Goal: Task Accomplishment & Management: Use online tool/utility

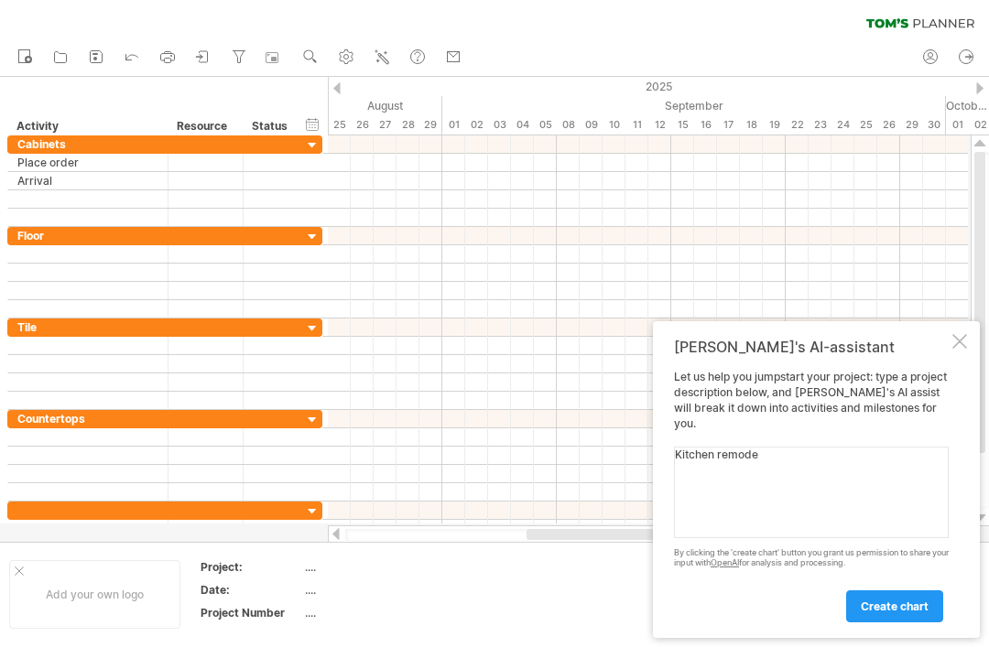
type textarea "Kitchen remodel"
click at [913, 607] on span "create chart" at bounding box center [895, 607] width 68 height 14
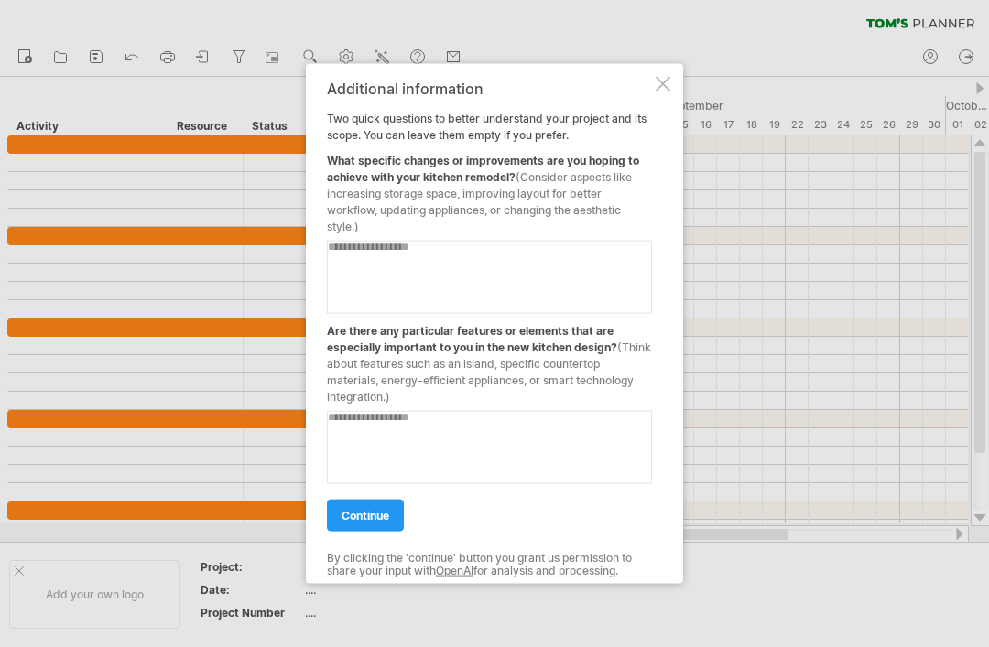
click at [349, 256] on textarea at bounding box center [489, 276] width 325 height 73
type textarea "**********"
click at [406, 422] on textarea at bounding box center [489, 446] width 325 height 73
type textarea "**********"
click at [359, 514] on span "continue" at bounding box center [366, 515] width 48 height 14
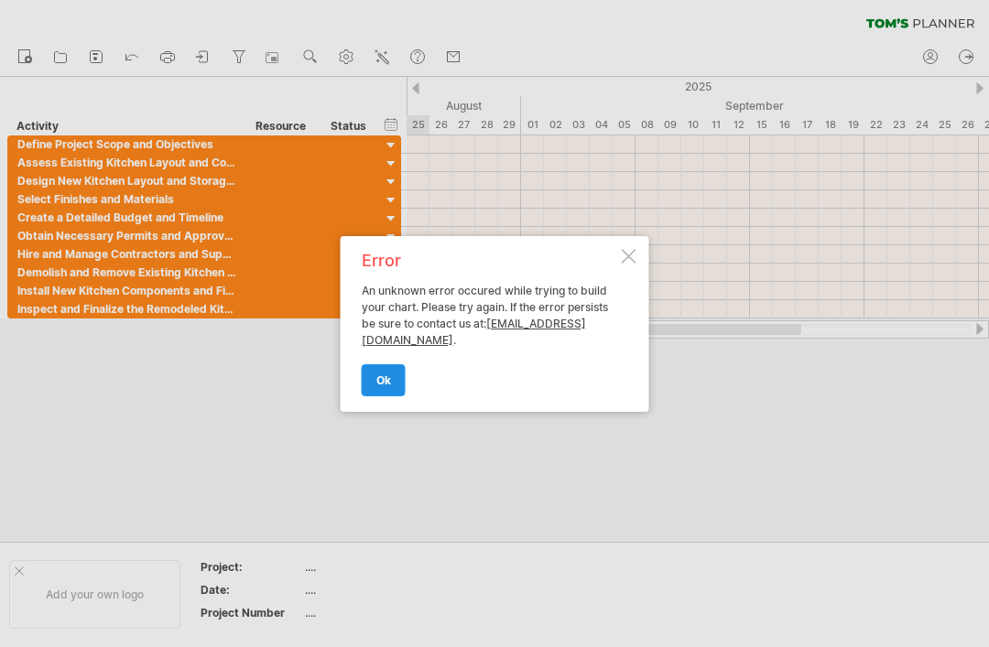
click at [373, 382] on link "ok" at bounding box center [384, 380] width 44 height 32
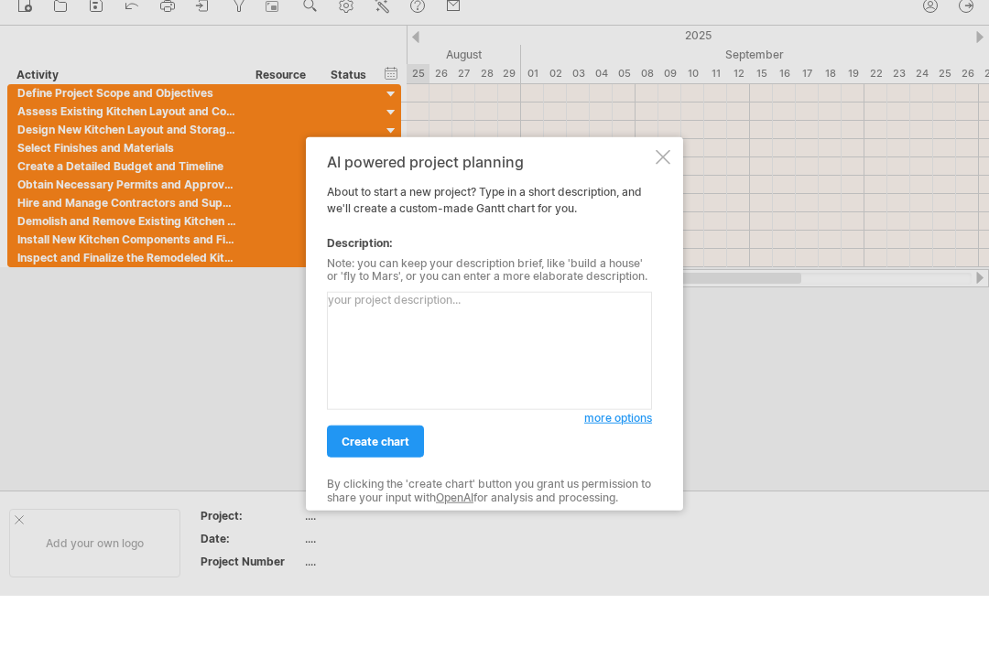
scroll to position [37, 0]
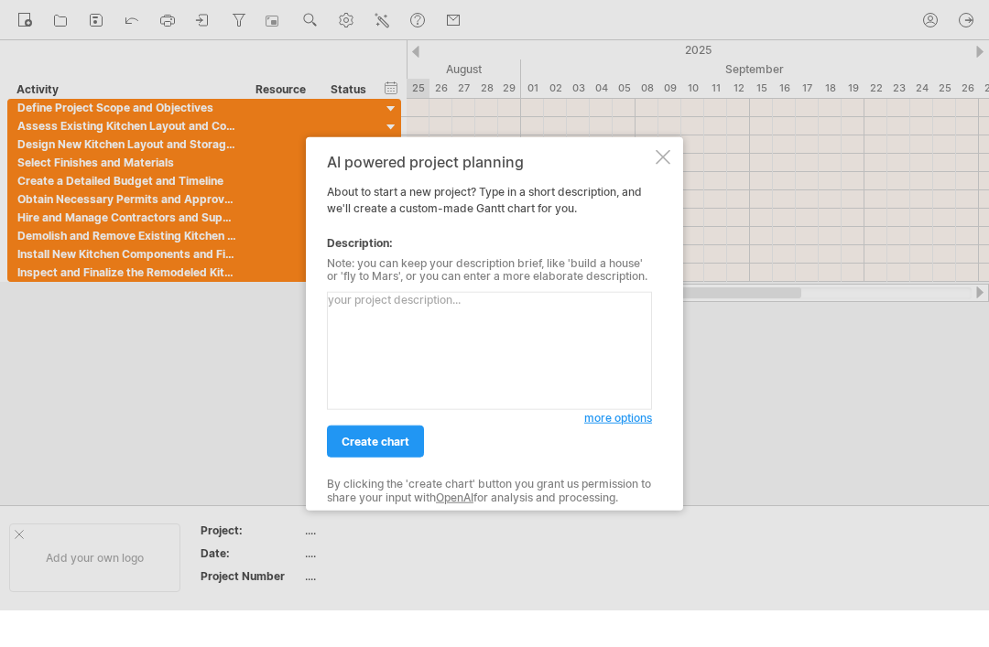
click at [683, 150] on div at bounding box center [494, 286] width 989 height 647
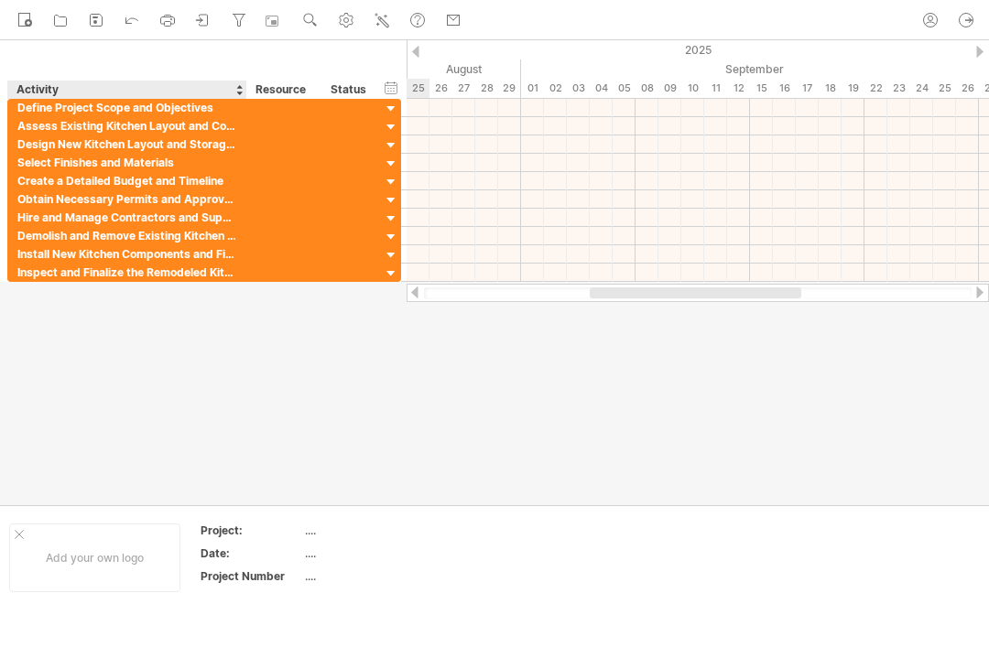
scroll to position [0, 0]
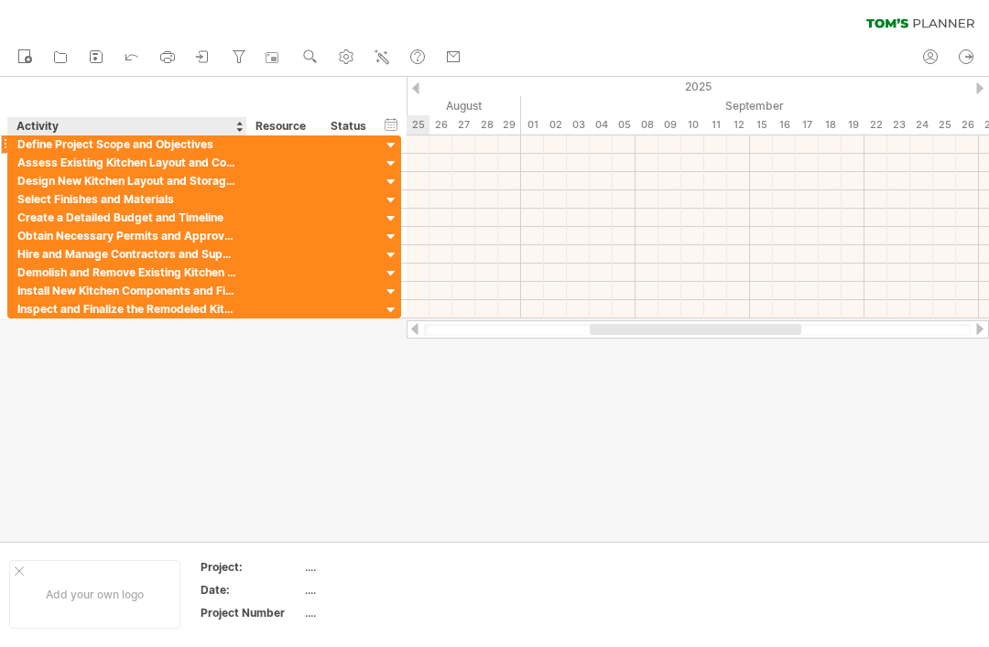
click at [101, 146] on div "Define Project Scope and Objectives" at bounding box center [127, 144] width 220 height 17
click at [386, 148] on div at bounding box center [391, 145] width 17 height 17
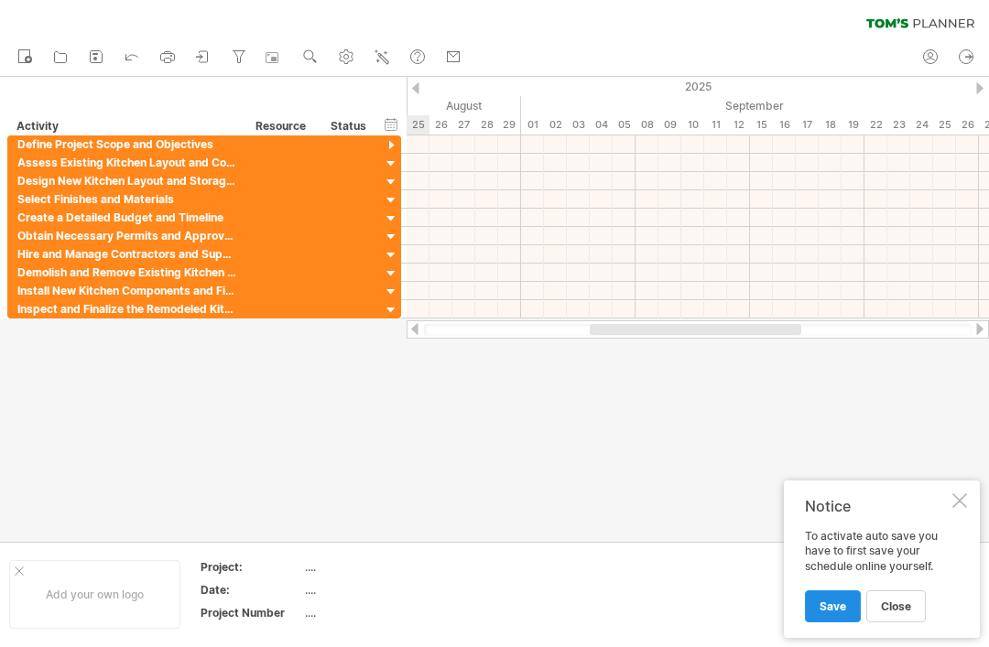
click at [838, 604] on span "Save" at bounding box center [833, 607] width 27 height 14
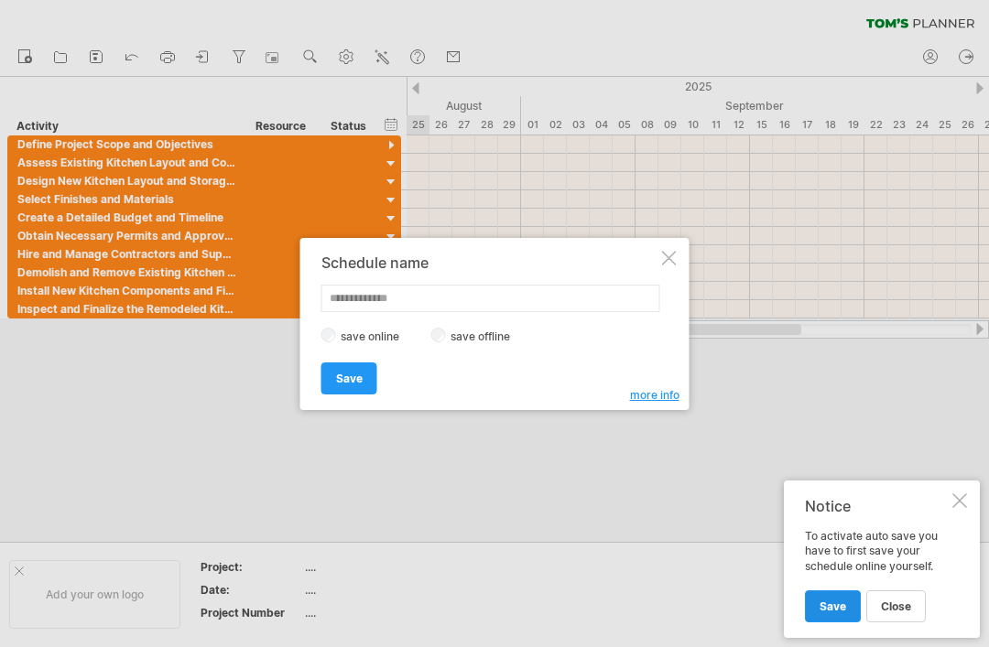
scroll to position [37, 0]
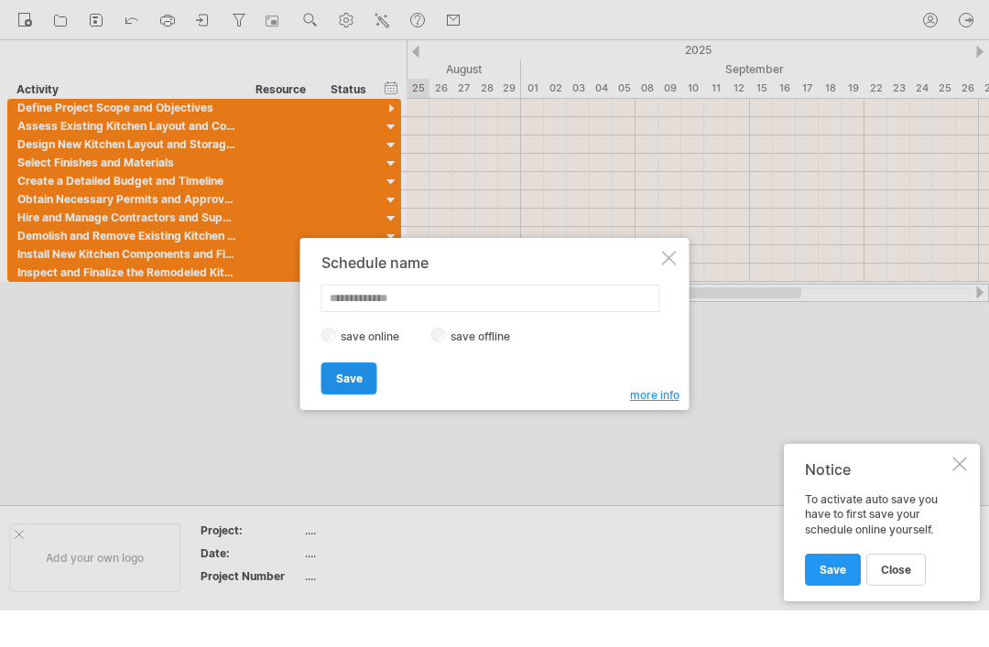
click at [348, 376] on span "Save" at bounding box center [349, 379] width 27 height 14
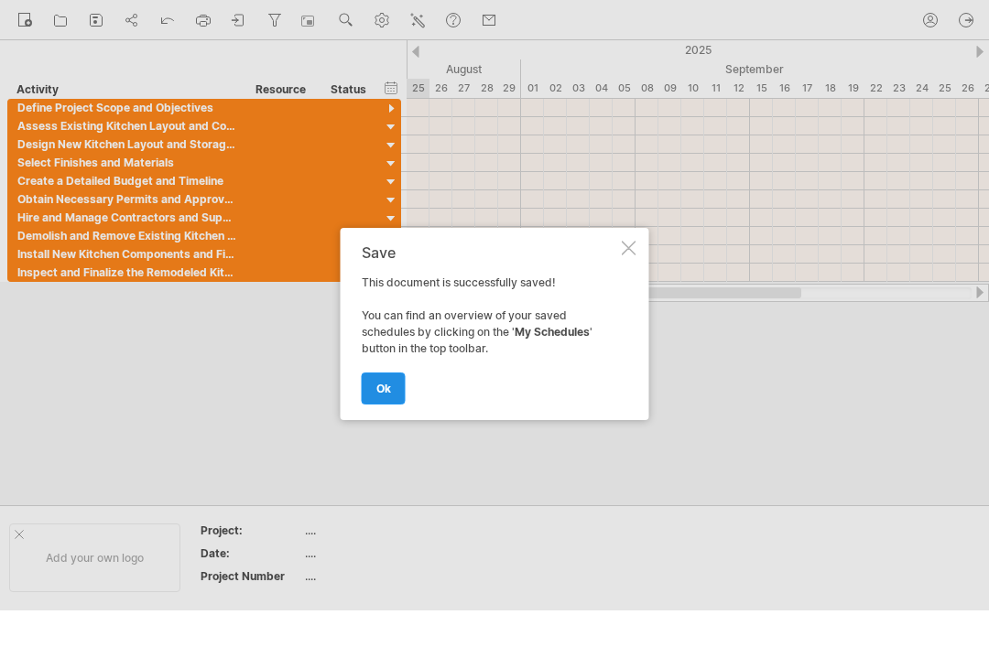
click at [384, 391] on span "ok" at bounding box center [383, 389] width 15 height 14
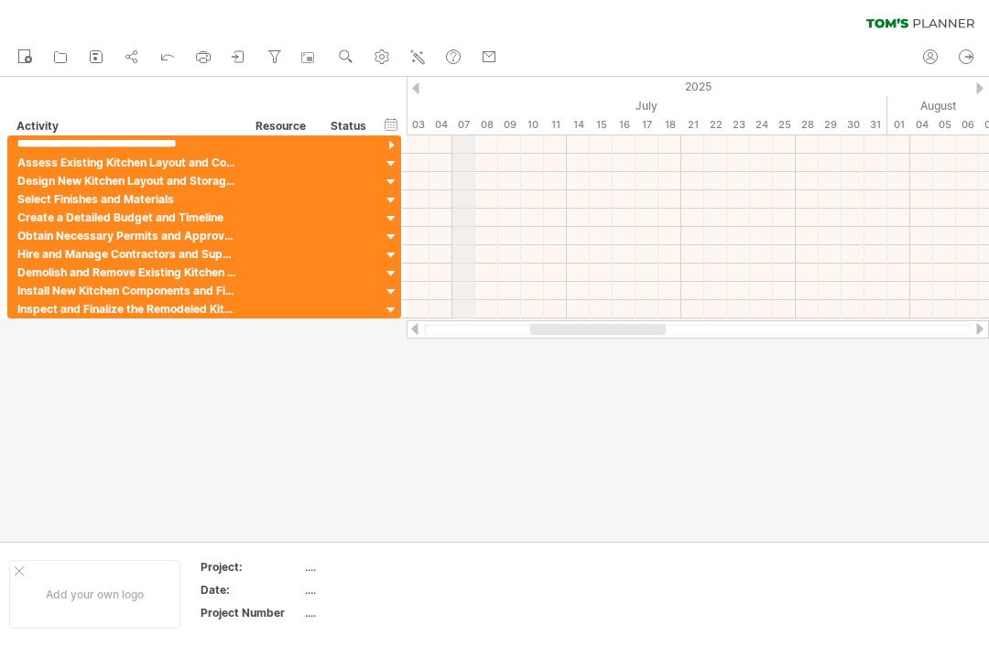
click at [464, 134] on div "07" at bounding box center [463, 124] width 23 height 19
click at [469, 146] on div at bounding box center [698, 145] width 582 height 18
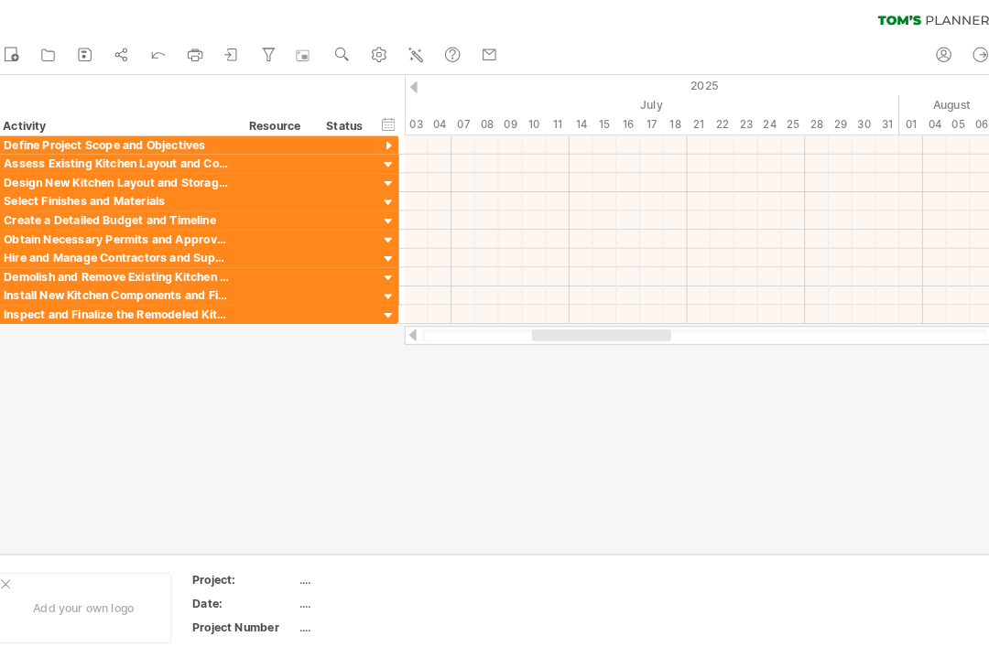
click at [451, 136] on div at bounding box center [698, 145] width 582 height 18
drag, startPoint x: 451, startPoint y: 136, endPoint x: 489, endPoint y: 138, distance: 37.6
click at [488, 137] on div at bounding box center [698, 145] width 582 height 18
drag, startPoint x: 453, startPoint y: 138, endPoint x: 516, endPoint y: 133, distance: 62.5
click at [516, 136] on div at bounding box center [698, 145] width 582 height 18
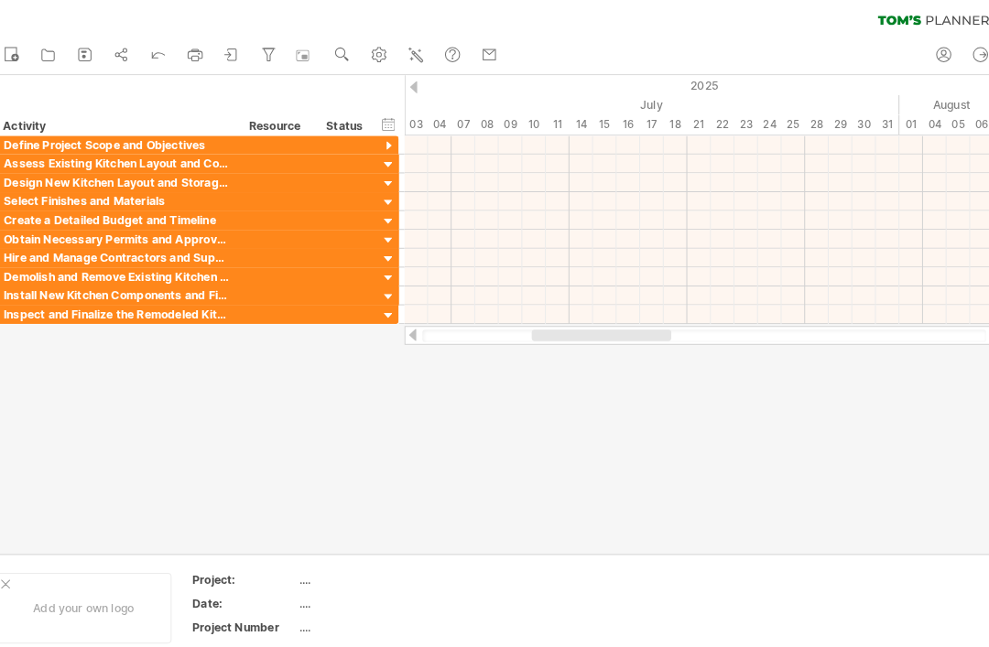
drag, startPoint x: 449, startPoint y: 138, endPoint x: 514, endPoint y: 144, distance: 65.3
click at [514, 144] on div at bounding box center [698, 145] width 582 height 18
click at [383, 147] on div at bounding box center [391, 145] width 17 height 17
click at [383, 140] on div at bounding box center [391, 145] width 17 height 17
click at [383, 251] on div at bounding box center [391, 255] width 17 height 17
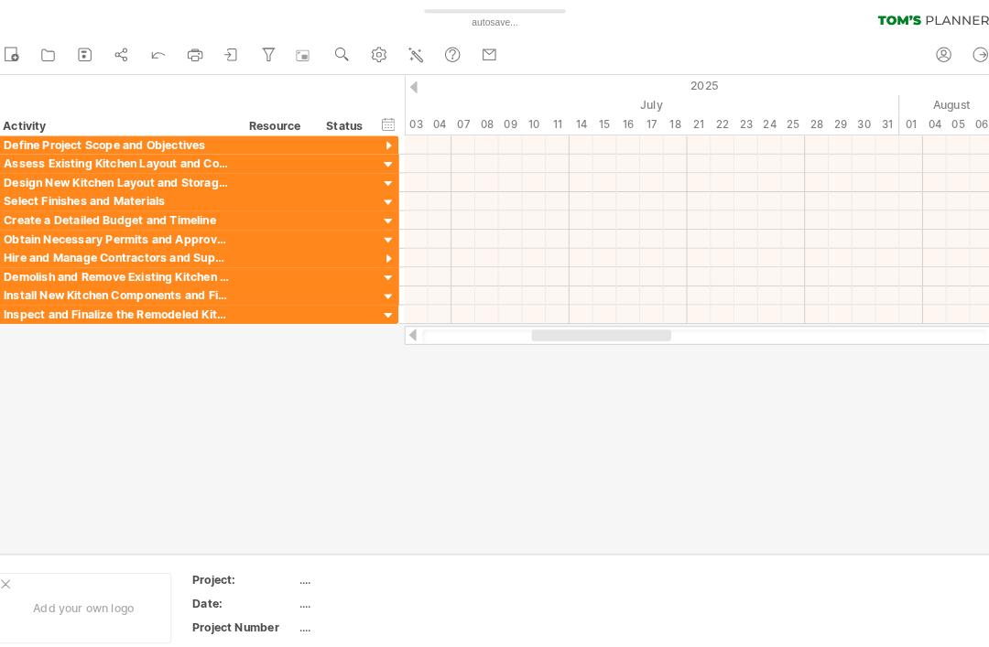
click at [383, 274] on div at bounding box center [391, 274] width 17 height 17
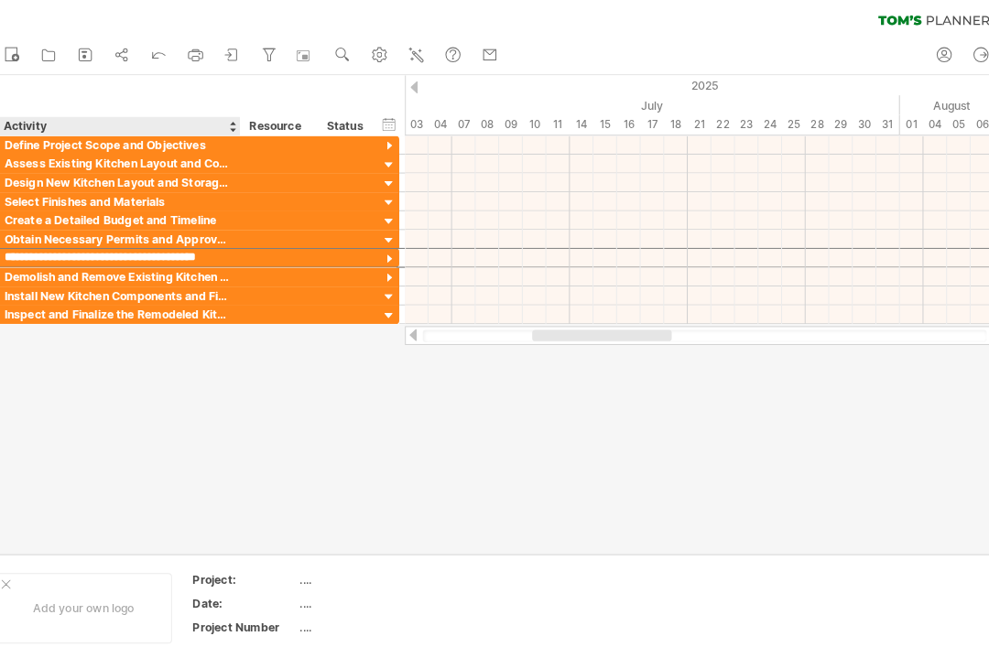
click at [17, 249] on input "**********" at bounding box center [127, 253] width 220 height 17
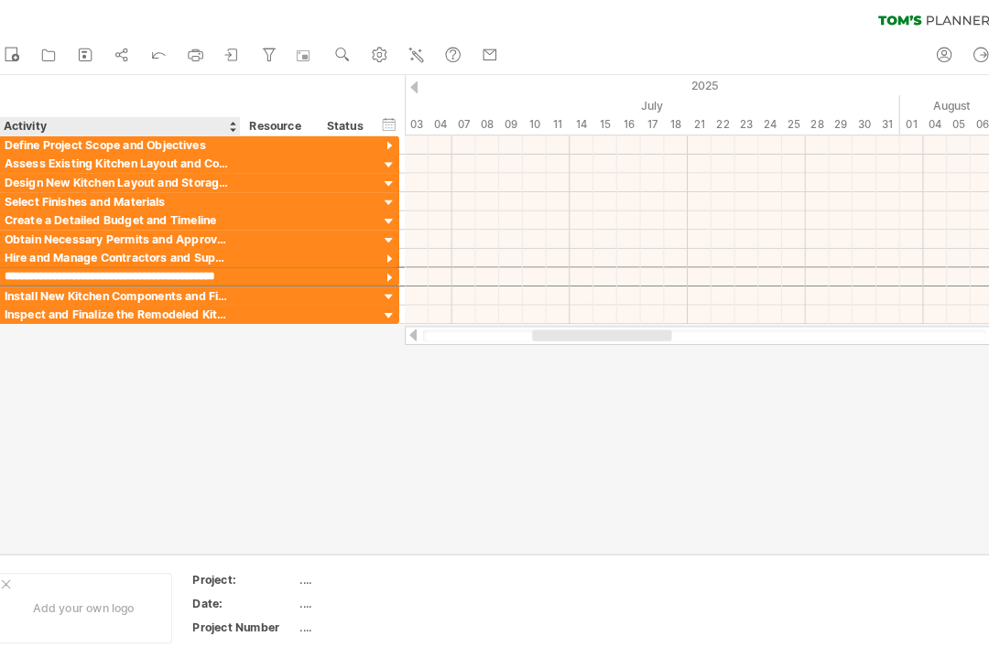
click at [17, 267] on input "**********" at bounding box center [127, 272] width 220 height 17
